Goal: Check status: Check status

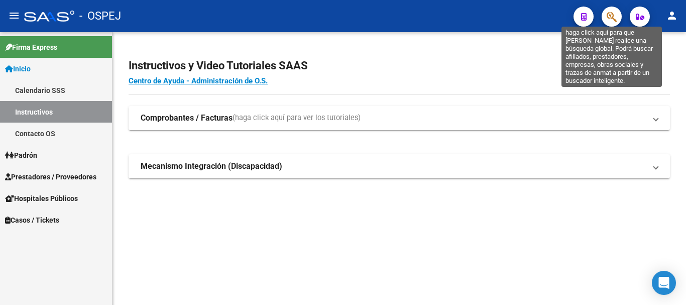
click at [609, 21] on icon "button" at bounding box center [611, 17] width 10 height 12
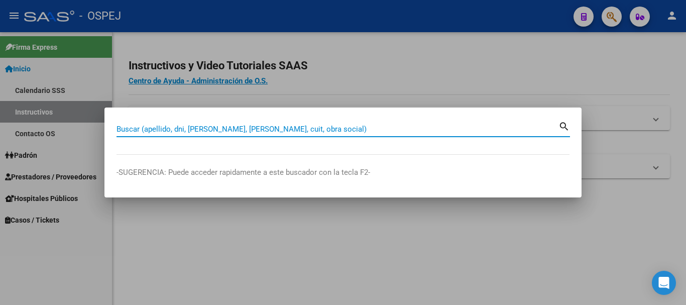
paste input "27252449472"
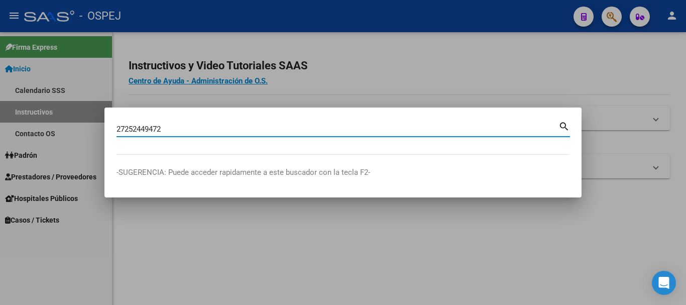
type input "27252449472"
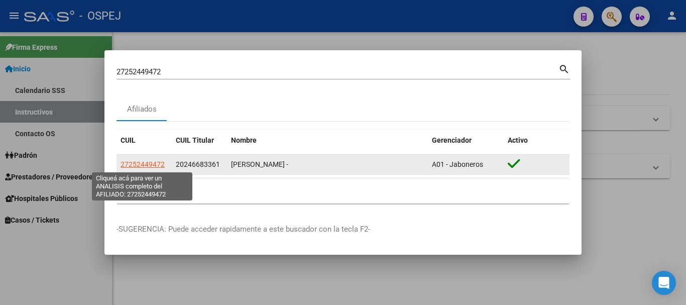
click at [134, 164] on span "27252449472" at bounding box center [142, 164] width 44 height 8
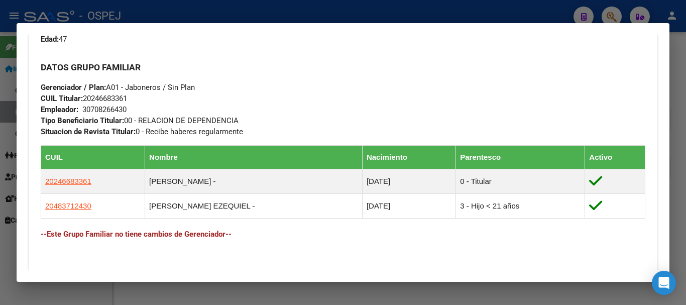
scroll to position [552, 0]
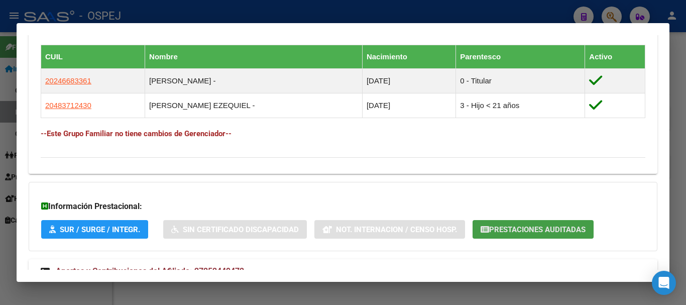
click at [566, 229] on span "Prestaciones Auditadas" at bounding box center [537, 229] width 96 height 9
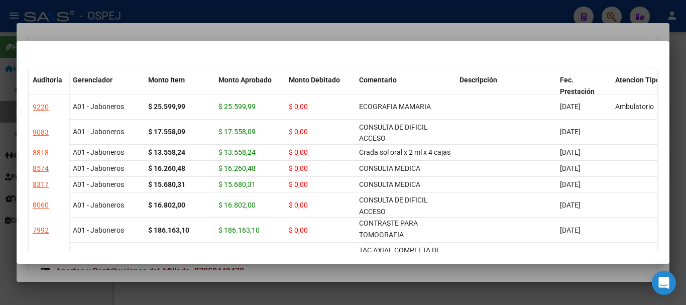
scroll to position [0, 0]
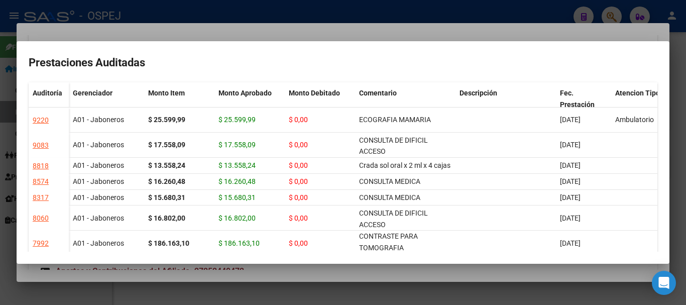
click at [180, 12] on div at bounding box center [343, 152] width 686 height 305
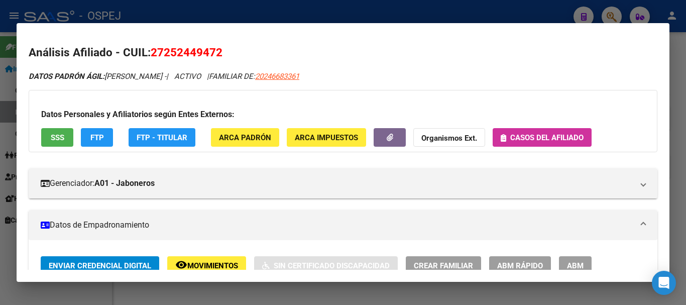
click at [533, 8] on div at bounding box center [343, 152] width 686 height 305
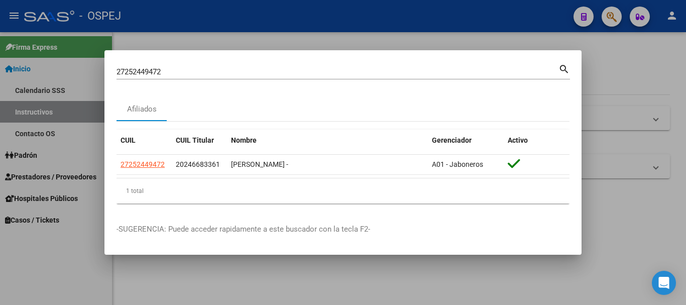
click at [611, 17] on div at bounding box center [343, 152] width 686 height 305
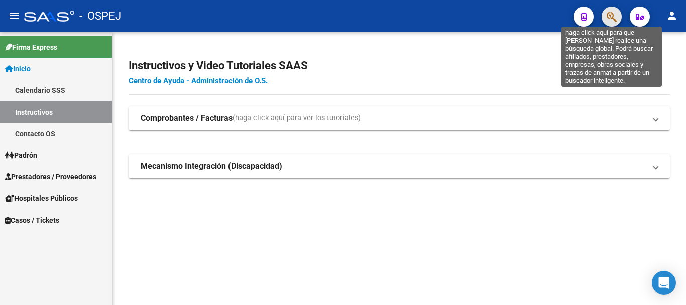
click at [610, 15] on icon "button" at bounding box center [611, 17] width 10 height 12
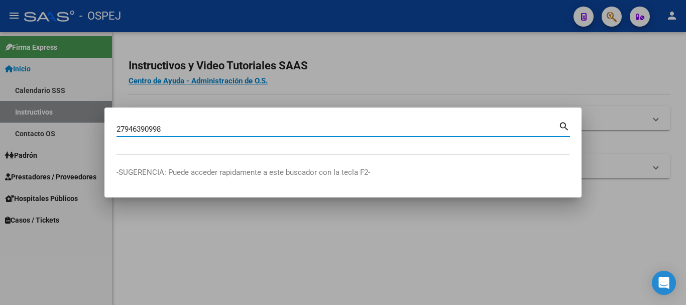
type input "27946390998"
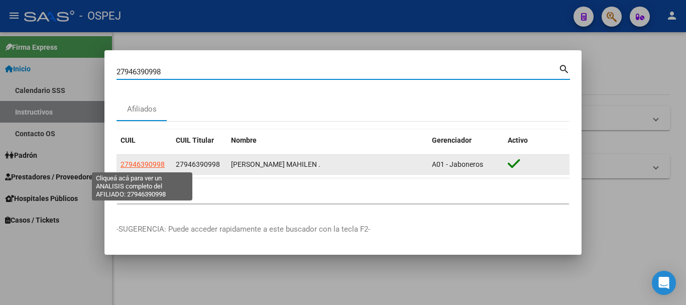
click at [148, 167] on span "27946390998" at bounding box center [142, 164] width 44 height 8
type textarea "27946390998"
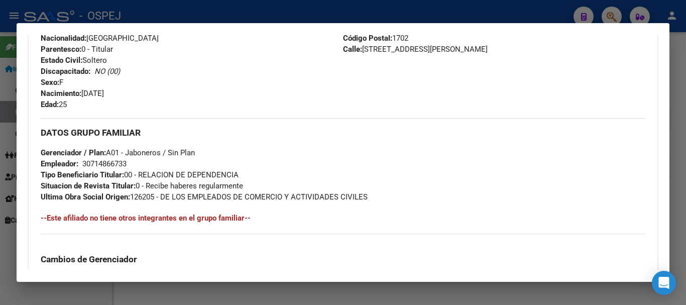
scroll to position [402, 0]
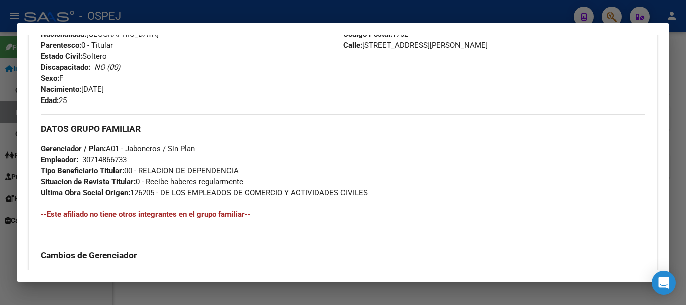
click at [325, 12] on div at bounding box center [343, 152] width 686 height 305
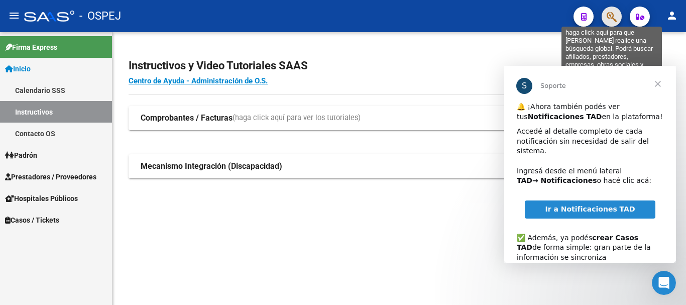
click at [607, 19] on icon "button" at bounding box center [611, 17] width 10 height 12
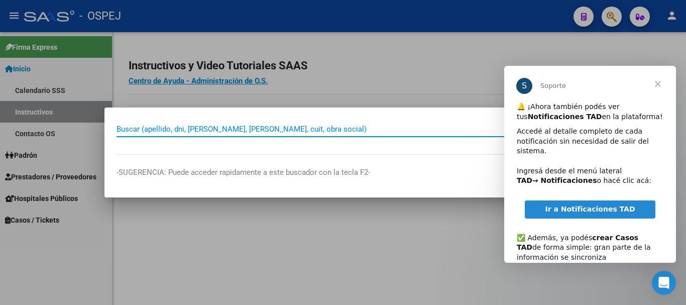
paste input "24258636976"
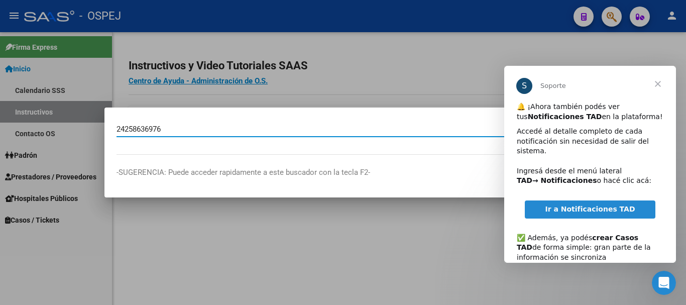
type input "24258636976"
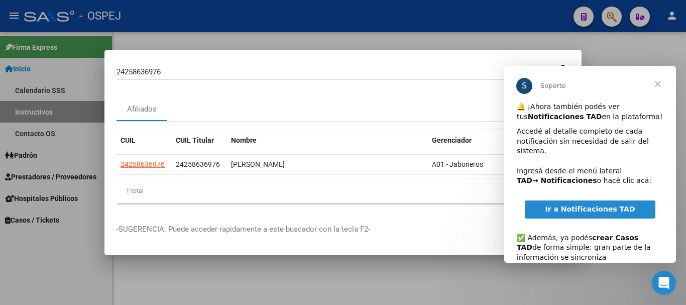
click at [658, 85] on span "Cerrar" at bounding box center [657, 84] width 36 height 36
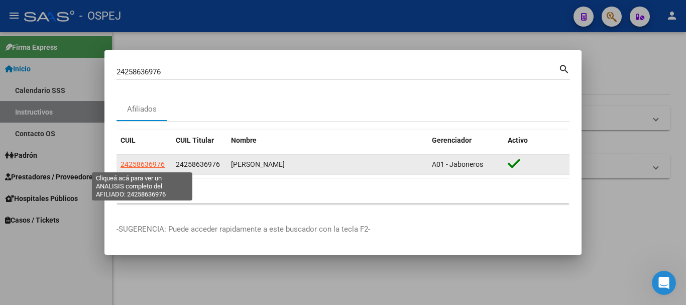
click at [159, 164] on span "24258636976" at bounding box center [142, 164] width 44 height 8
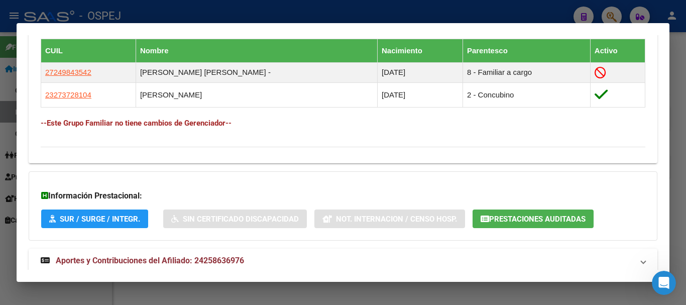
scroll to position [572, 0]
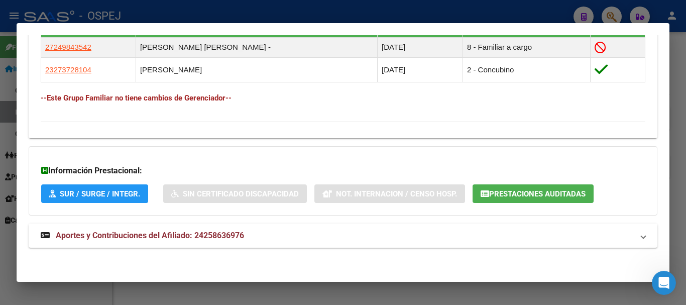
click at [553, 190] on span "Prestaciones Auditadas" at bounding box center [537, 193] width 96 height 9
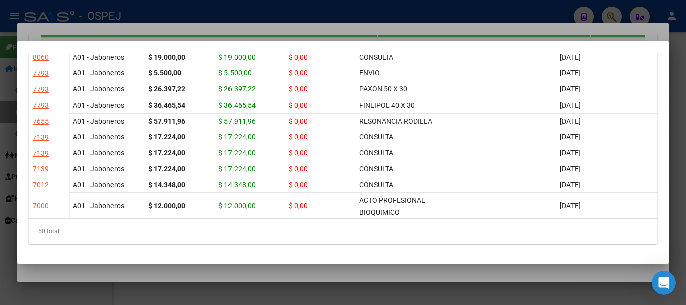
scroll to position [758, 0]
click at [325, 7] on div at bounding box center [343, 152] width 686 height 305
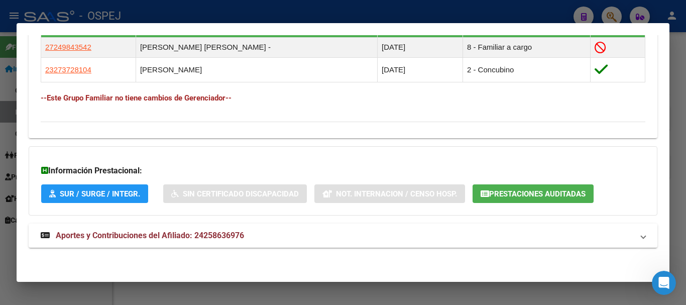
click at [614, 17] on div at bounding box center [343, 152] width 686 height 305
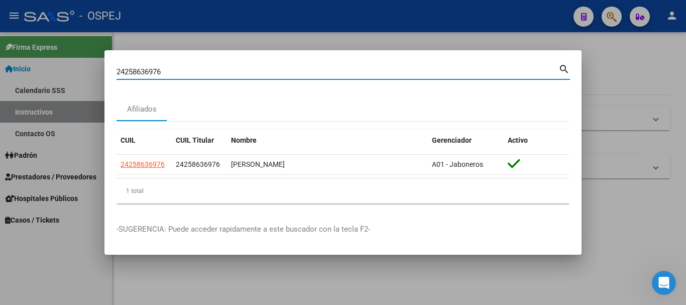
drag, startPoint x: 165, startPoint y: 68, endPoint x: 112, endPoint y: 67, distance: 53.2
click at [112, 67] on mat-dialog-content "24258636976 Buscar (apellido, dni, cuil, nro traspaso, cuit, obra social) searc…" at bounding box center [342, 136] width 477 height 149
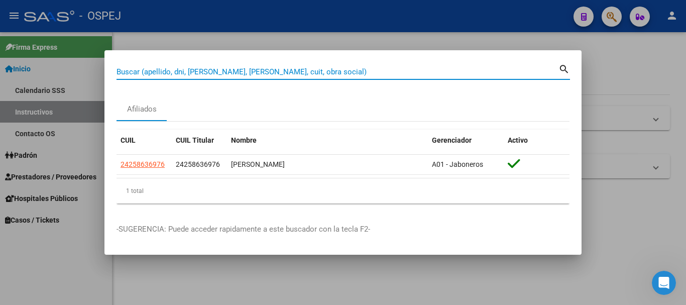
paste input "20248746972"
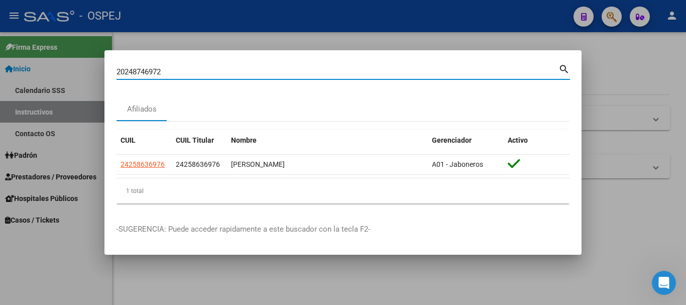
type input "20248746972"
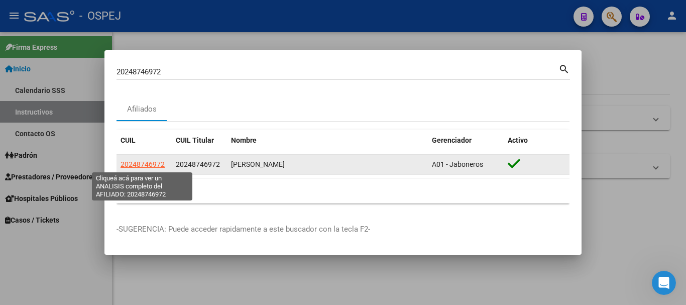
click at [143, 163] on span "20248746972" at bounding box center [142, 164] width 44 height 8
type textarea "20248746972"
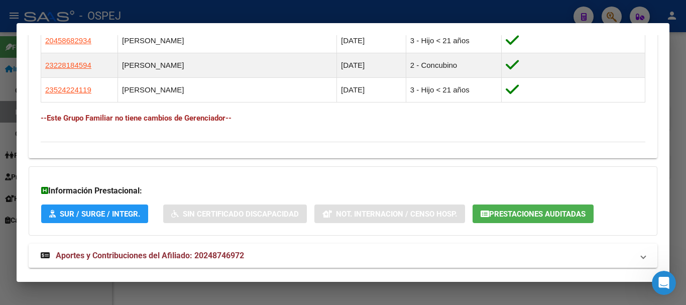
scroll to position [632, 0]
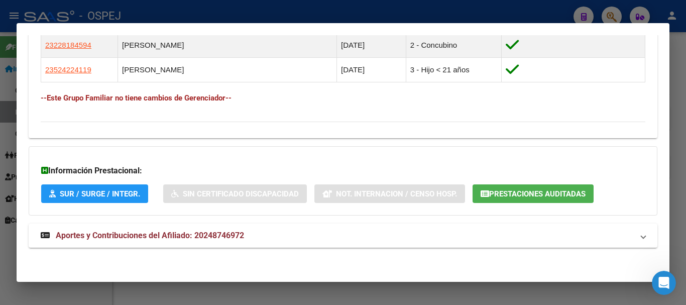
click at [499, 195] on span "Prestaciones Auditadas" at bounding box center [537, 193] width 96 height 9
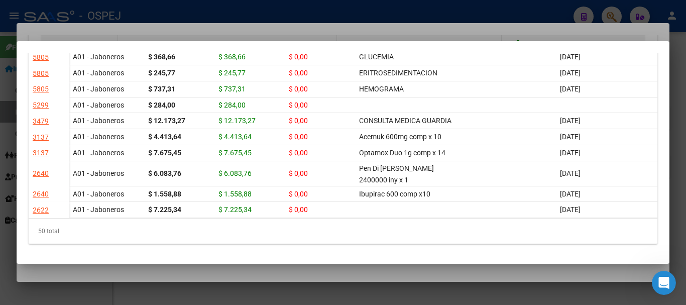
scroll to position [886, 0]
click at [391, 16] on div at bounding box center [343, 152] width 686 height 305
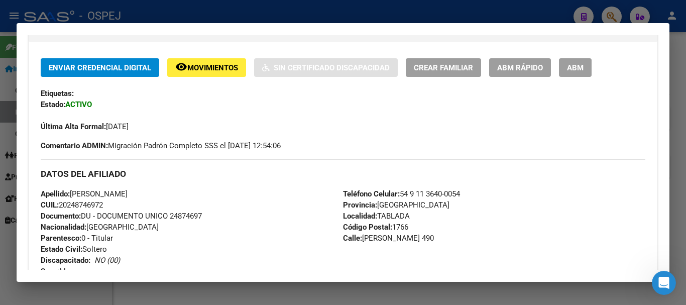
scroll to position [331, 0]
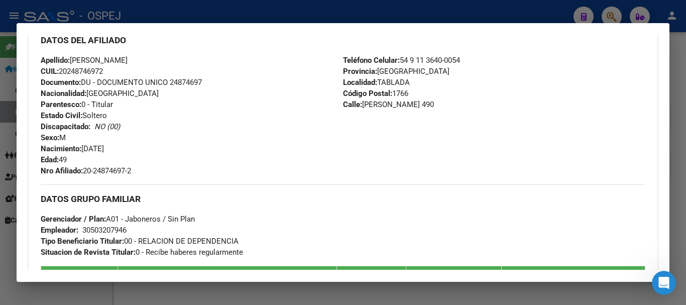
click at [451, 14] on div at bounding box center [343, 152] width 686 height 305
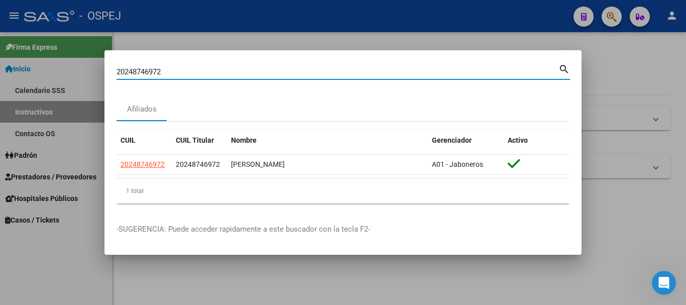
drag, startPoint x: 167, startPoint y: 70, endPoint x: 111, endPoint y: 89, distance: 58.7
click at [111, 89] on mat-dialog-content "20248746972 Buscar (apellido, dni, cuil, nro traspaso, cuit, obra social) searc…" at bounding box center [342, 136] width 477 height 149
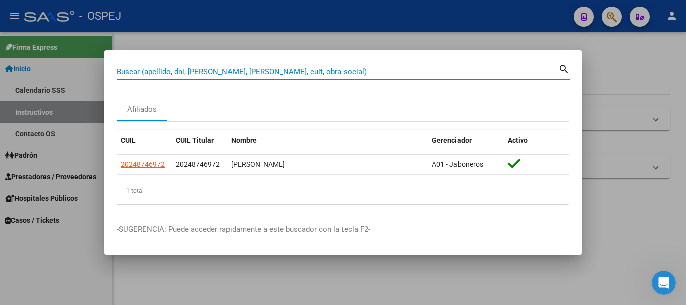
paste input "27053332167"
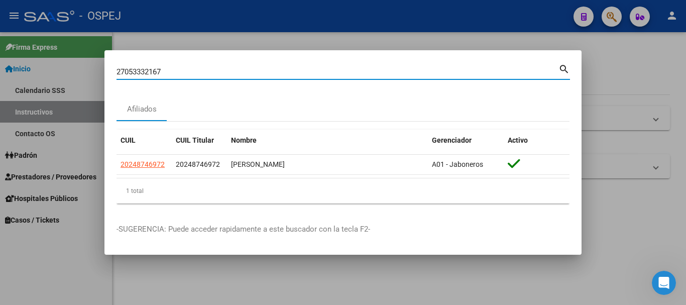
type input "27053332167"
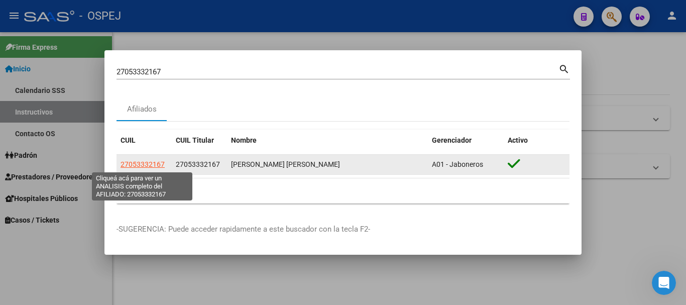
click at [131, 165] on span "27053332167" at bounding box center [142, 164] width 44 height 8
type textarea "27053332167"
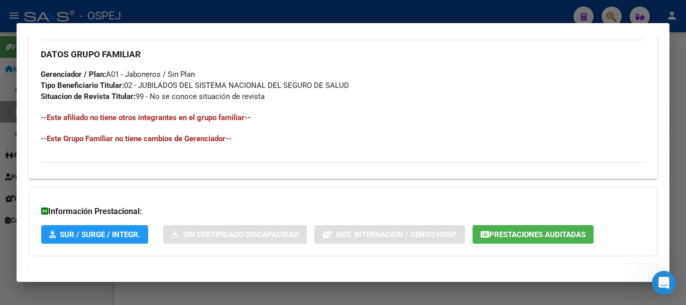
scroll to position [516, 0]
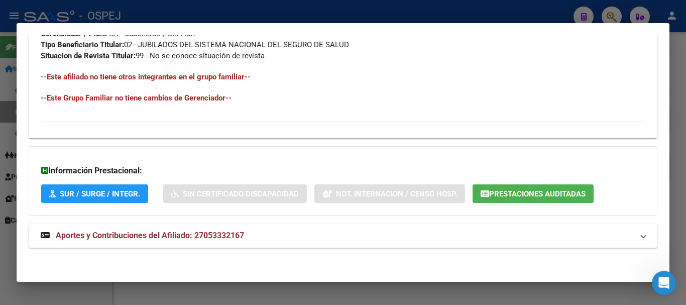
click at [564, 189] on span "Prestaciones Auditadas" at bounding box center [537, 193] width 96 height 9
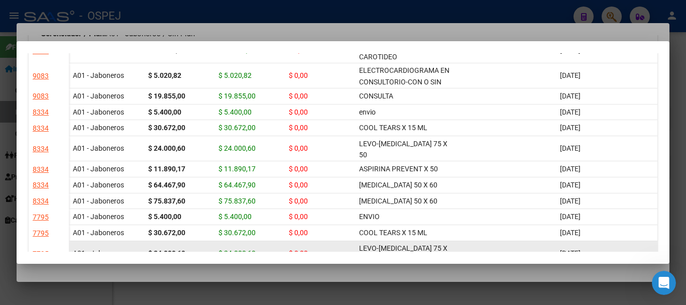
scroll to position [0, 0]
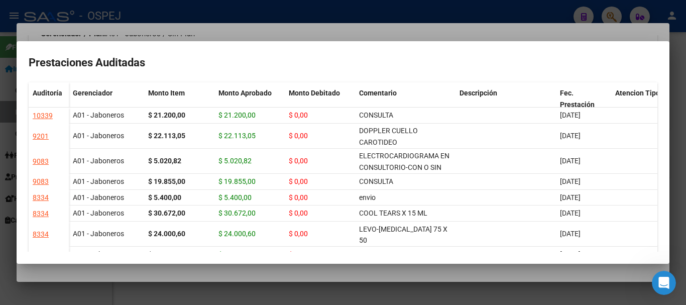
click at [335, 16] on div at bounding box center [343, 152] width 686 height 305
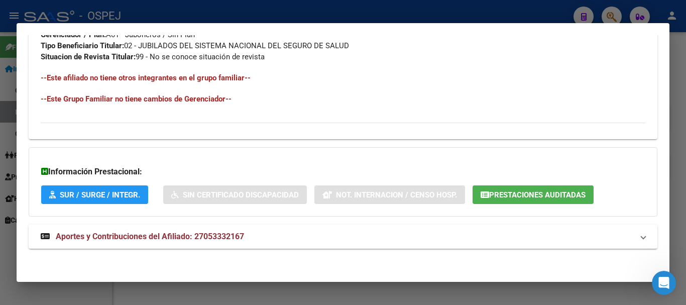
scroll to position [516, 0]
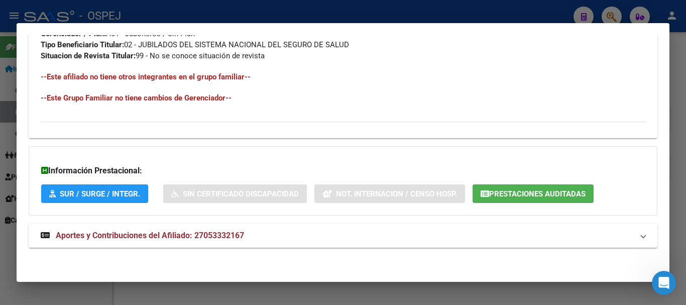
click at [565, 195] on span "Prestaciones Auditadas" at bounding box center [537, 193] width 96 height 9
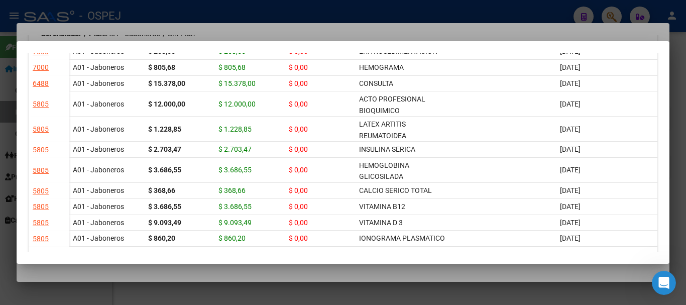
scroll to position [758, 0]
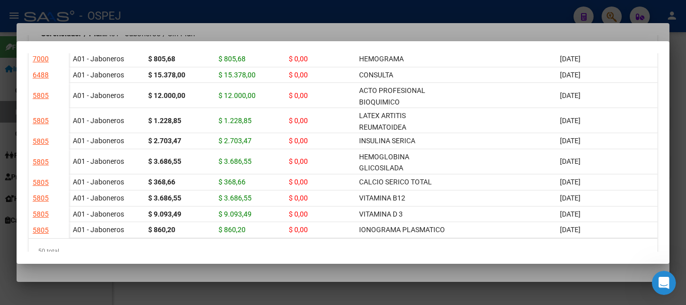
click at [270, 32] on div at bounding box center [343, 152] width 686 height 305
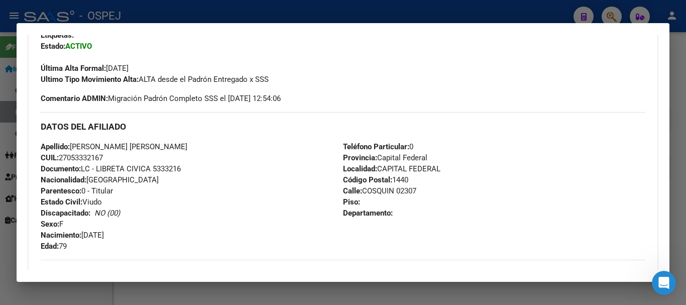
scroll to position [165, 0]
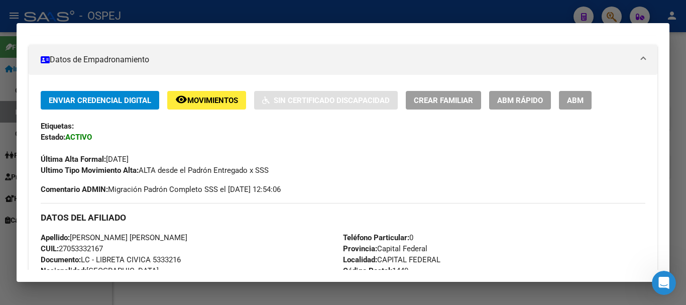
click at [527, 14] on div at bounding box center [343, 152] width 686 height 305
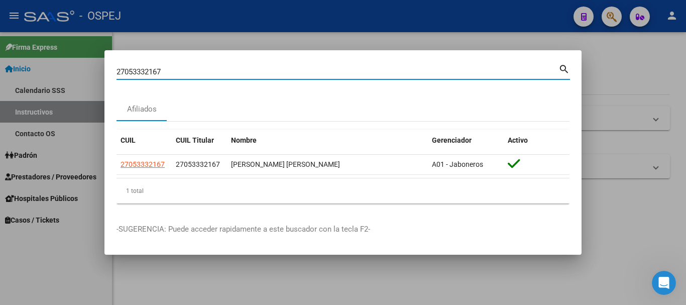
drag, startPoint x: 167, startPoint y: 72, endPoint x: 115, endPoint y: 88, distance: 54.3
click at [115, 88] on mat-dialog-content "27053332167 Buscar (apellido, dni, cuil, nro traspaso, cuit, obra social) searc…" at bounding box center [342, 136] width 477 height 149
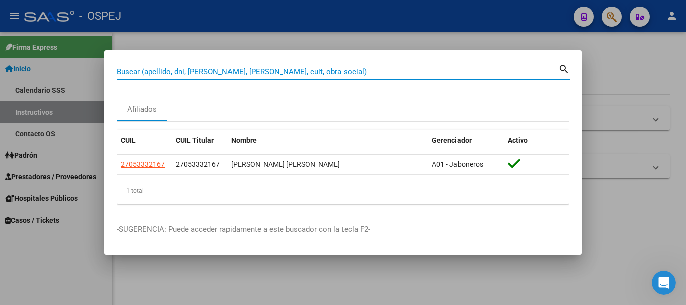
paste input "20297023919"
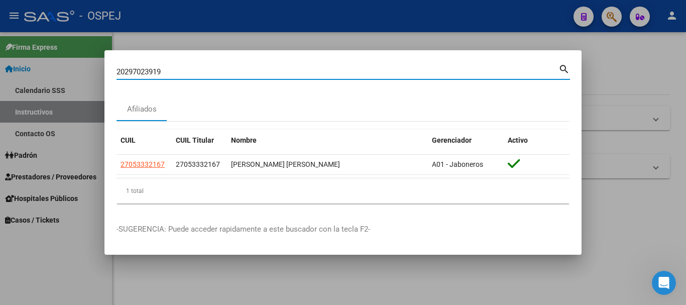
type input "20297023919"
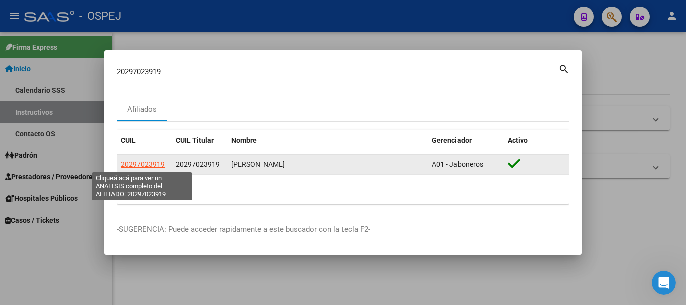
click at [142, 167] on span "20297023919" at bounding box center [142, 164] width 44 height 8
type textarea "20297023919"
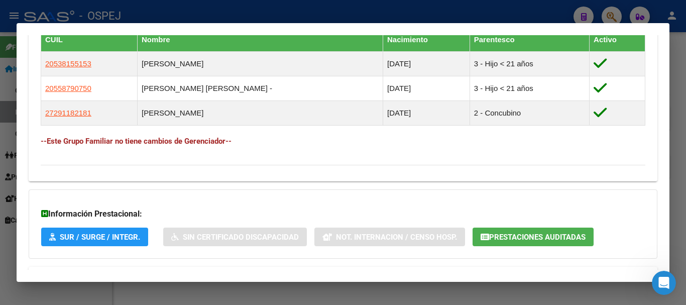
scroll to position [601, 0]
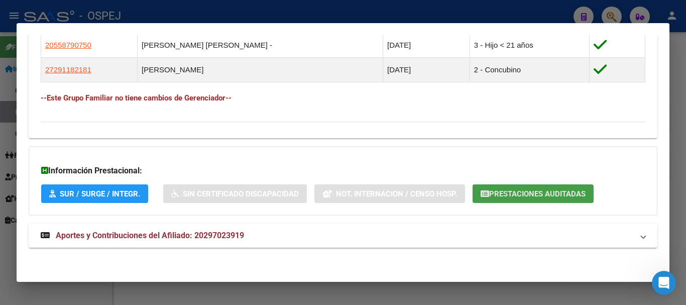
click at [528, 192] on span "Prestaciones Auditadas" at bounding box center [537, 193] width 96 height 9
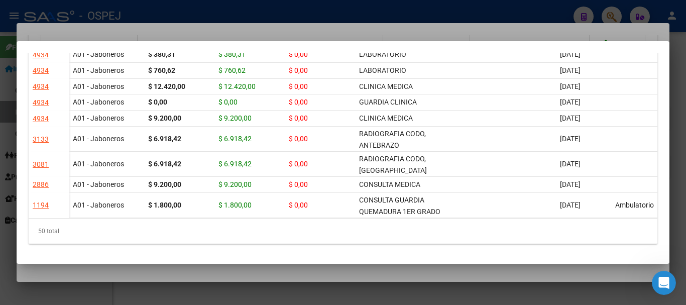
scroll to position [813, 0]
click at [512, 8] on div at bounding box center [343, 152] width 686 height 305
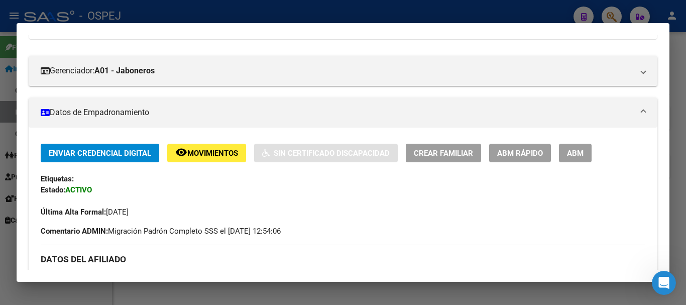
scroll to position [0, 0]
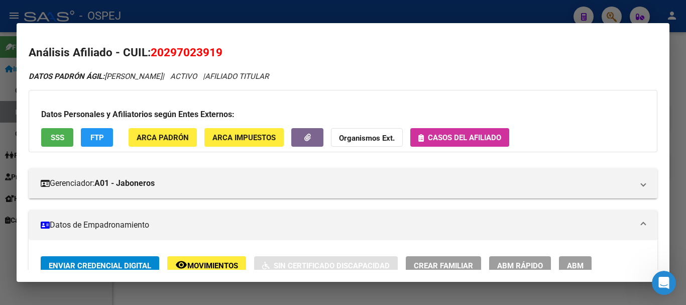
click at [584, 57] on h2 "Análisis Afiliado - CUIL: 20297023919" at bounding box center [343, 52] width 628 height 17
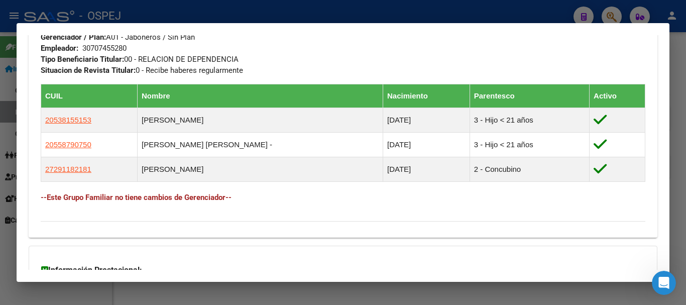
scroll to position [601, 0]
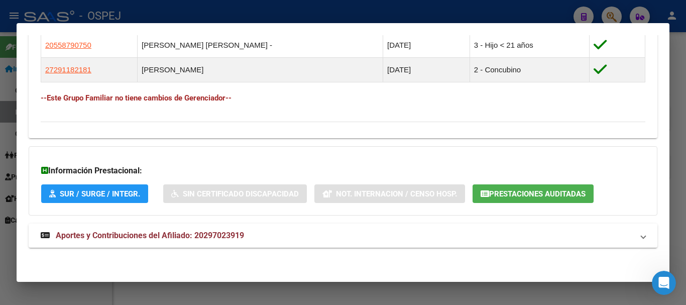
click at [544, 193] on span "Prestaciones Auditadas" at bounding box center [537, 193] width 96 height 9
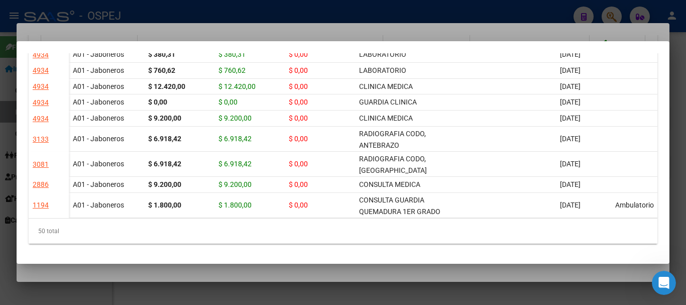
scroll to position [2, 0]
click at [355, 16] on div at bounding box center [343, 152] width 686 height 305
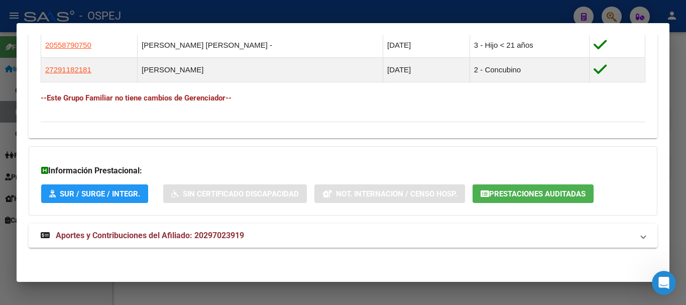
click at [614, 15] on div at bounding box center [343, 152] width 686 height 305
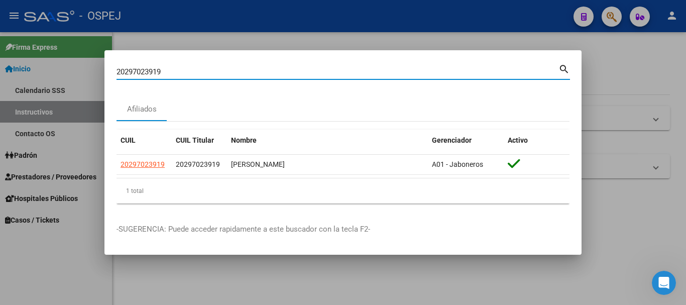
drag, startPoint x: 161, startPoint y: 71, endPoint x: 145, endPoint y: 75, distance: 16.6
click at [145, 75] on input "20297023919" at bounding box center [337, 71] width 442 height 9
click at [173, 70] on input "20297023919" at bounding box center [337, 71] width 442 height 9
type input "2"
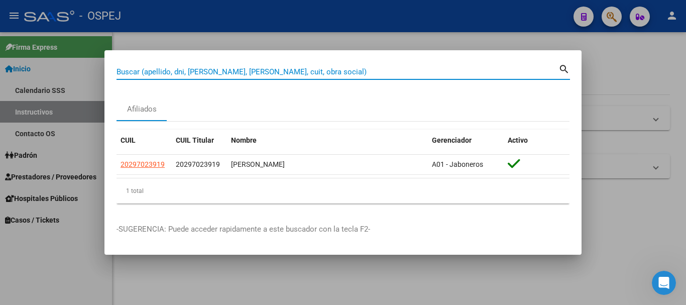
paste input "27319703271"
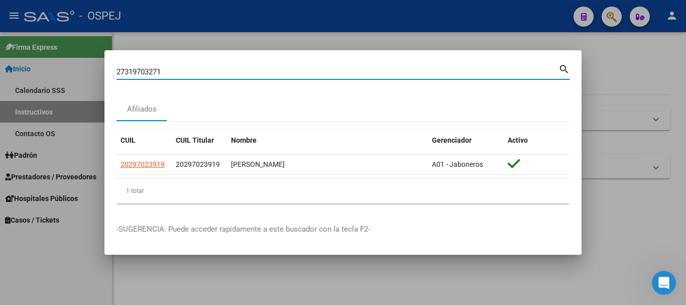
type input "27319703271"
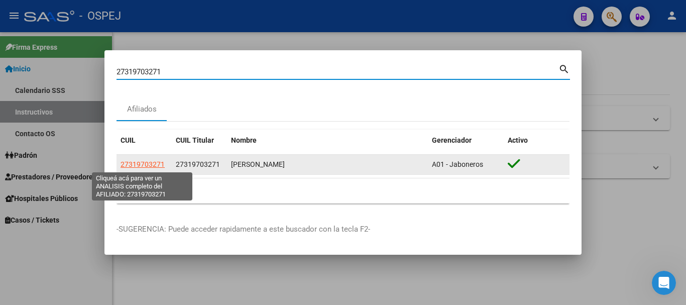
click at [142, 168] on span "27319703271" at bounding box center [142, 164] width 44 height 8
type textarea "27319703271"
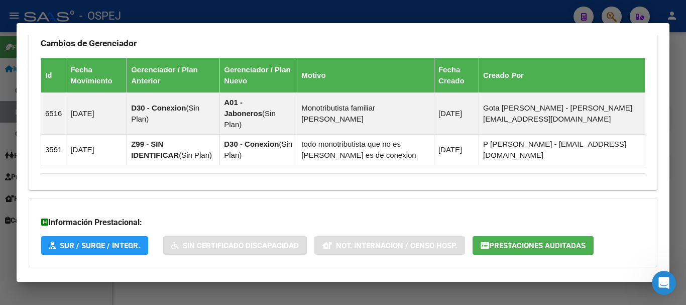
scroll to position [643, 0]
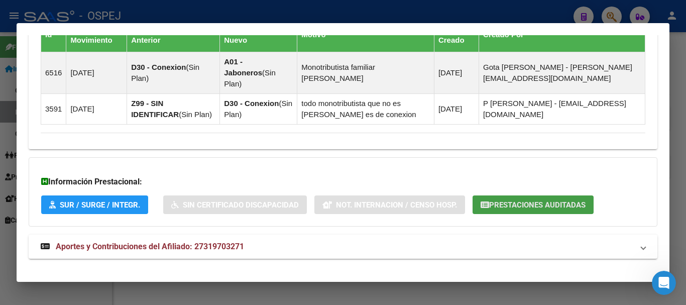
click at [513, 195] on button "Prestaciones Auditadas" at bounding box center [532, 204] width 121 height 19
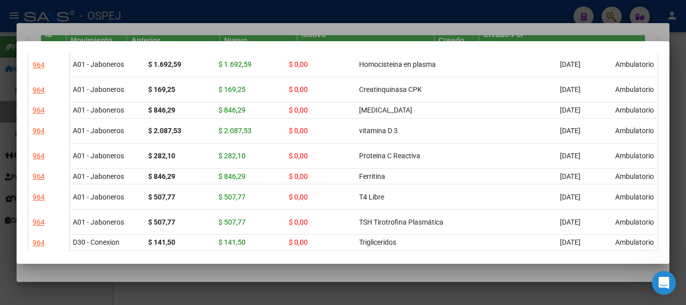
scroll to position [602, 0]
